Goal: Task Accomplishment & Management: Manage account settings

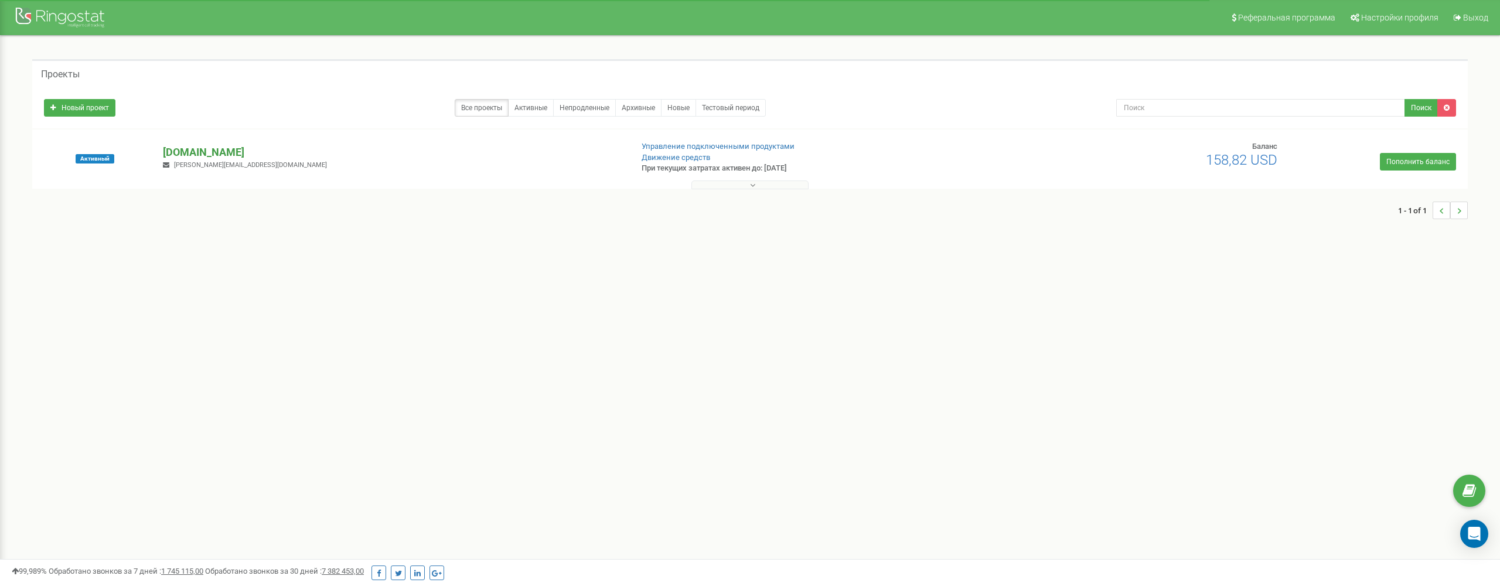
click at [192, 155] on p "[DOMAIN_NAME]" at bounding box center [392, 152] width 459 height 15
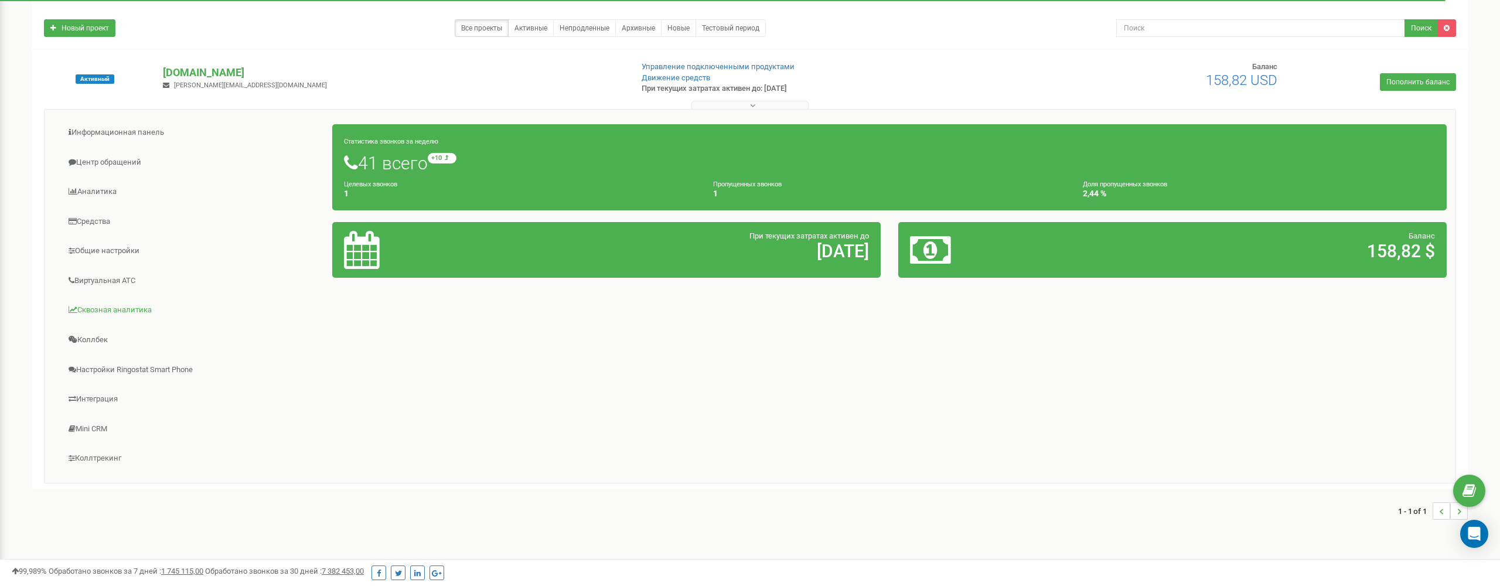
scroll to position [96, 0]
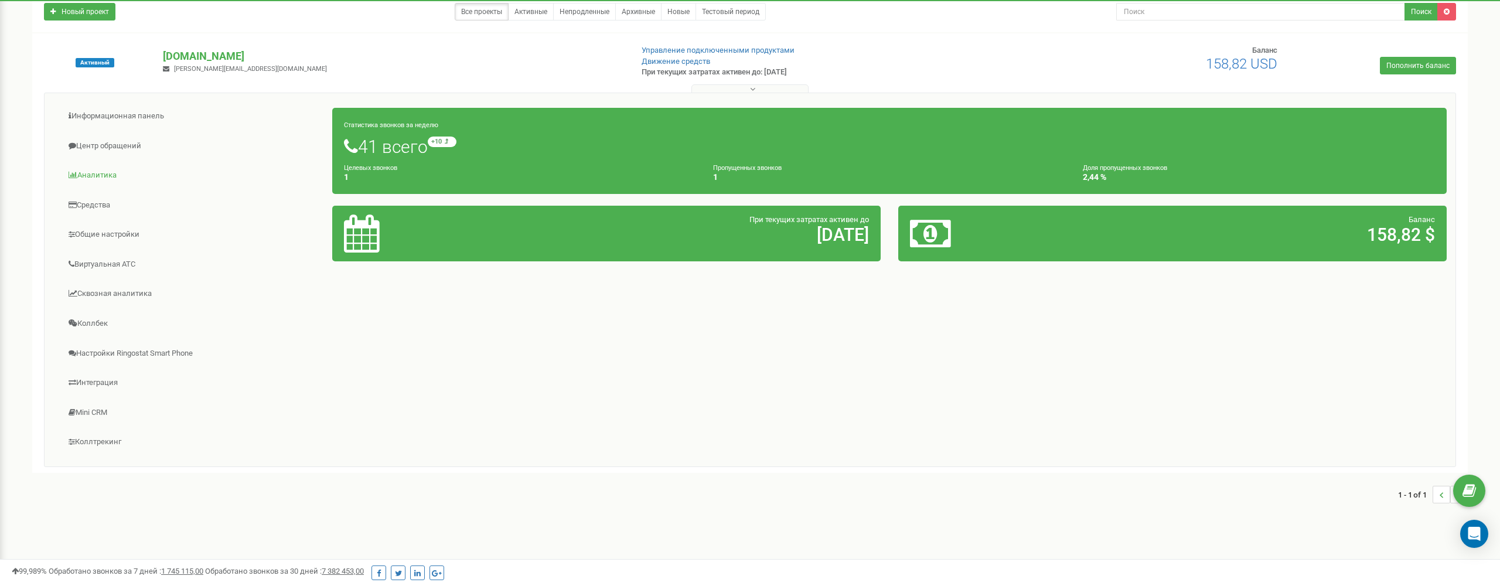
click at [94, 235] on link "Общие настройки" at bounding box center [192, 234] width 279 height 29
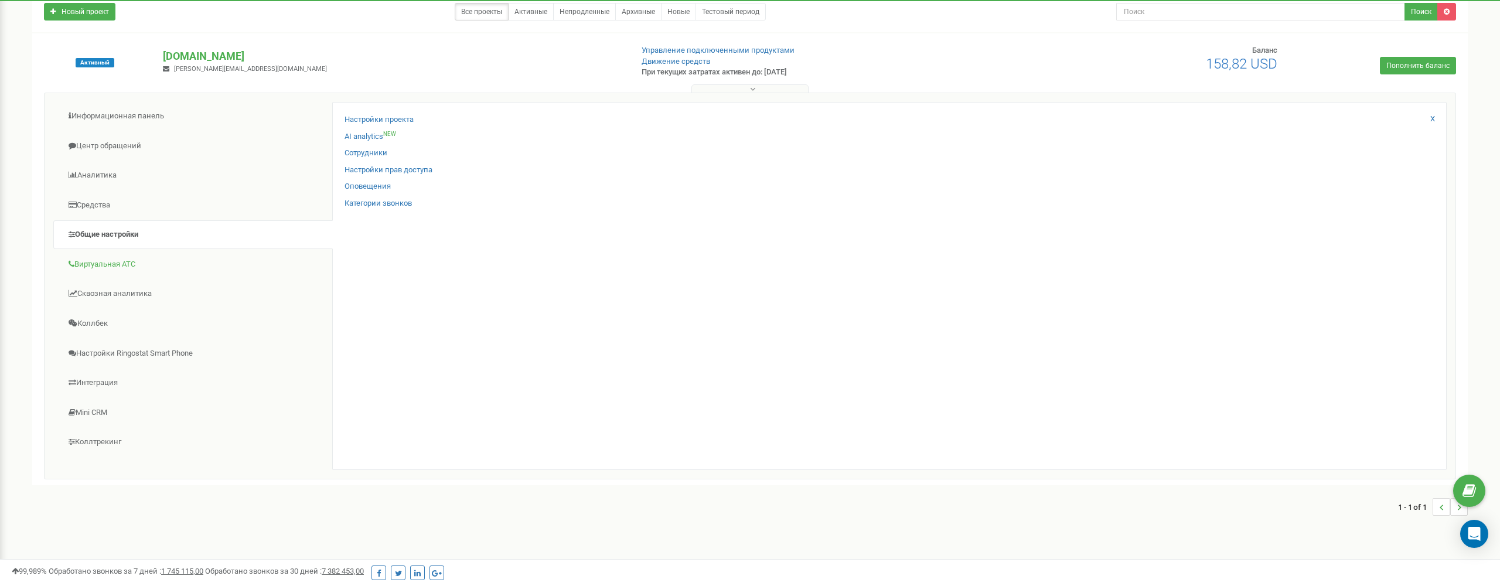
click at [99, 263] on link "Виртуальная АТС" at bounding box center [192, 264] width 279 height 29
click at [103, 203] on link "Средства" at bounding box center [192, 205] width 279 height 29
click at [102, 172] on link "Аналитика" at bounding box center [192, 175] width 279 height 29
click at [95, 204] on link "Средства" at bounding box center [192, 205] width 279 height 29
click at [100, 266] on link "Виртуальная АТС" at bounding box center [192, 264] width 279 height 29
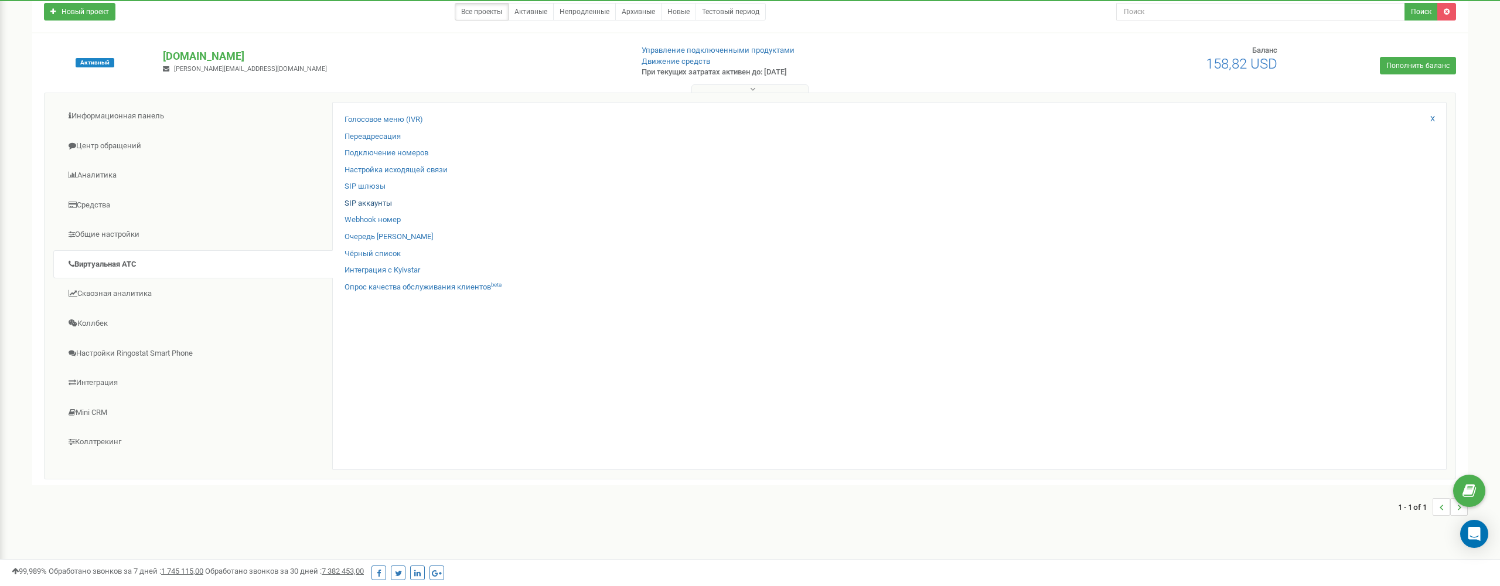
click at [367, 201] on link "SIP аккаунты" at bounding box center [367, 203] width 47 height 11
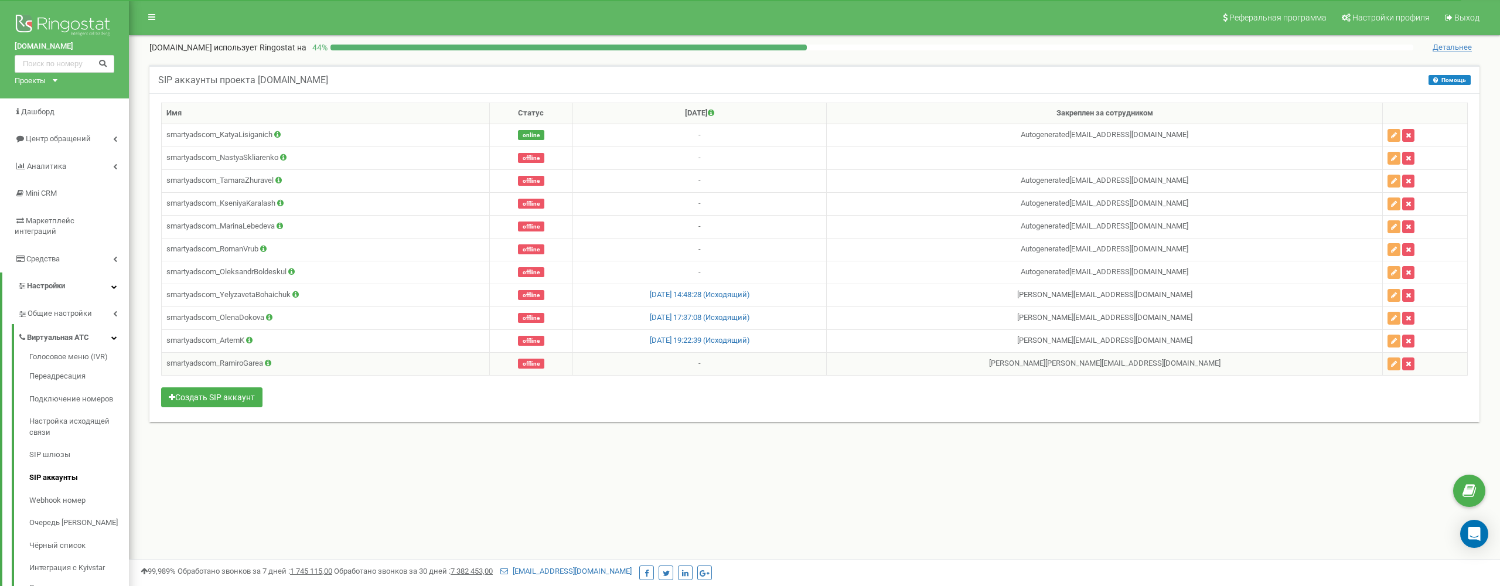
click at [380, 361] on td "smartyadscom_RamiroGarea" at bounding box center [326, 363] width 328 height 23
click at [1395, 365] on icon "button" at bounding box center [1394, 363] width 6 height 7
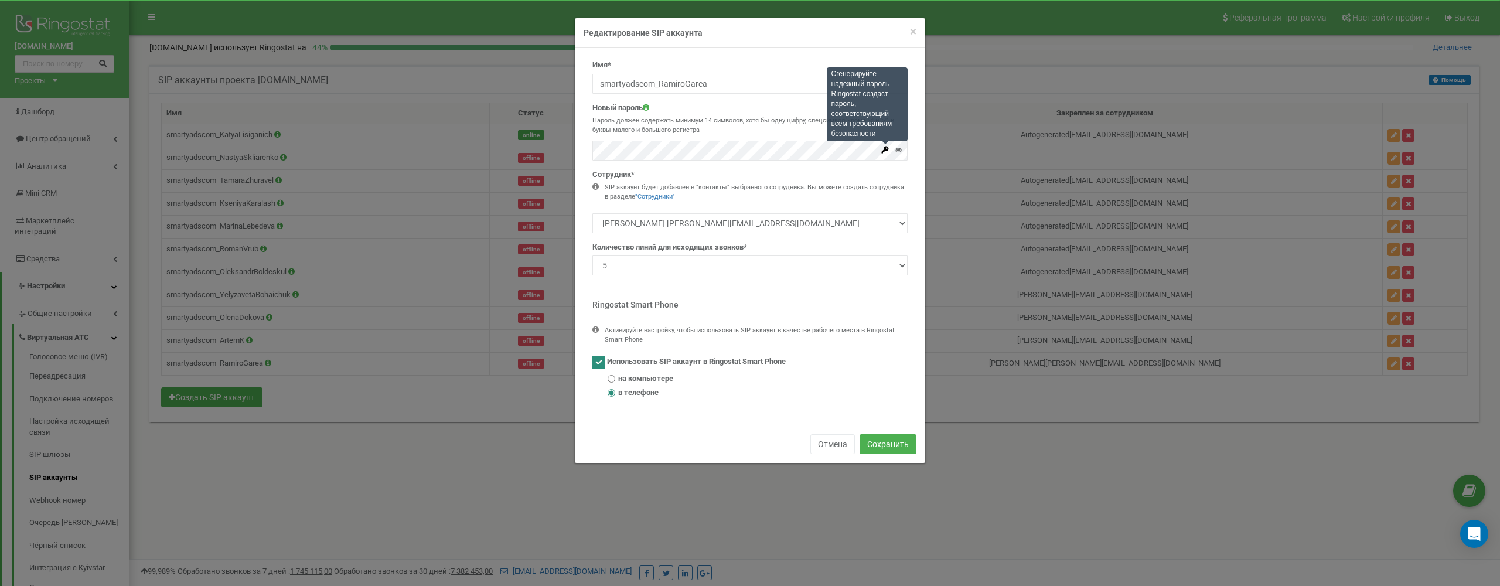
click at [886, 149] on icon at bounding box center [885, 149] width 7 height 7
click at [710, 86] on input "smartyadscom_RamiroGarea" at bounding box center [749, 84] width 315 height 20
drag, startPoint x: 711, startPoint y: 86, endPoint x: 615, endPoint y: 81, distance: 95.6
click at [615, 81] on input "smartyadscom_RamiroGarea" at bounding box center [749, 84] width 315 height 20
click at [889, 439] on button "Сохранить" at bounding box center [887, 444] width 57 height 20
